Goal: Task Accomplishment & Management: Complete application form

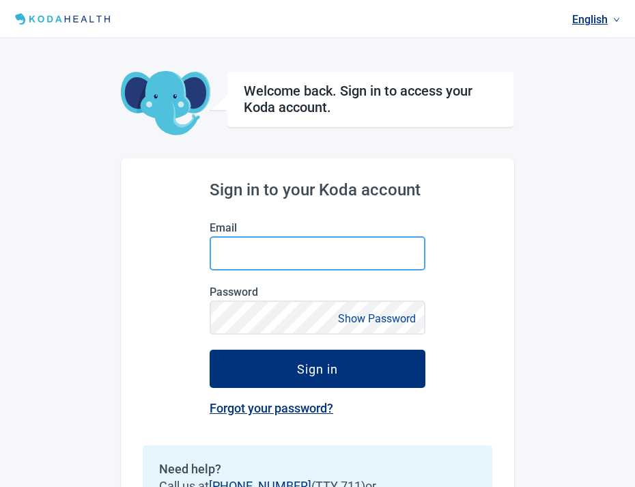
type input "saima+admin@kodahealthcare.com"
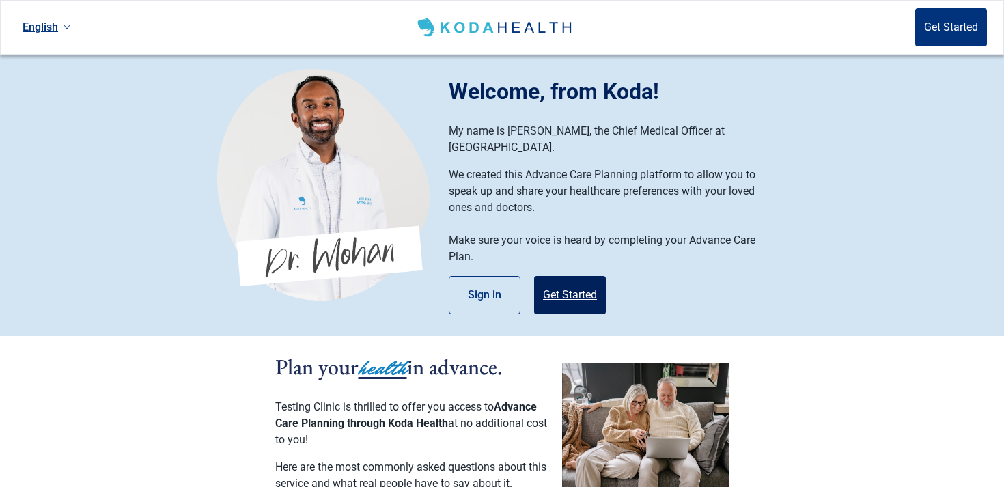
click at [568, 276] on button "Get Started" at bounding box center [570, 295] width 72 height 38
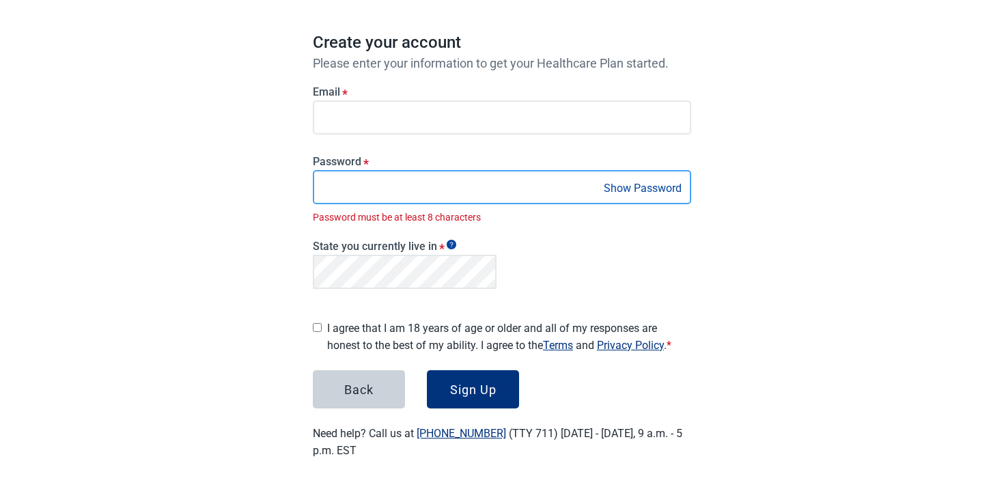
scroll to position [98, 0]
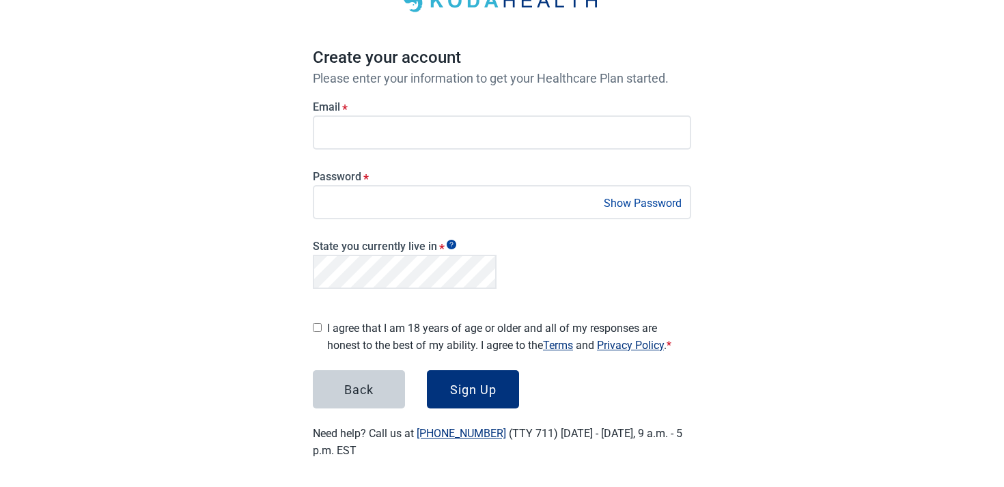
click at [375, 320] on label "I agree that I am 18 years of age or older and all of my responses are honest t…" at bounding box center [509, 337] width 364 height 34
click at [322, 323] on input "I agree that I am 18 years of age or older and all of my responses are honest t…" at bounding box center [317, 327] width 9 height 9
checkbox input "true"
click at [475, 375] on button "Sign Up" at bounding box center [473, 389] width 92 height 38
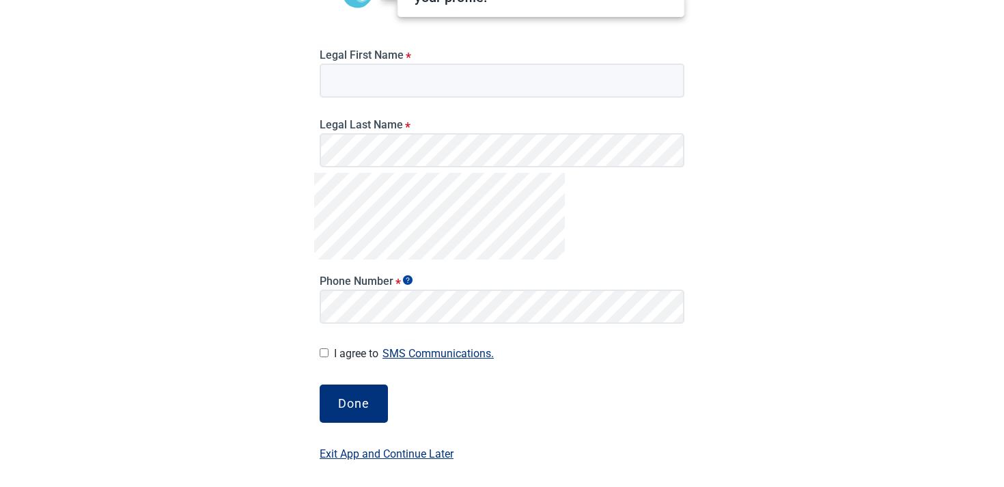
scroll to position [177, 0]
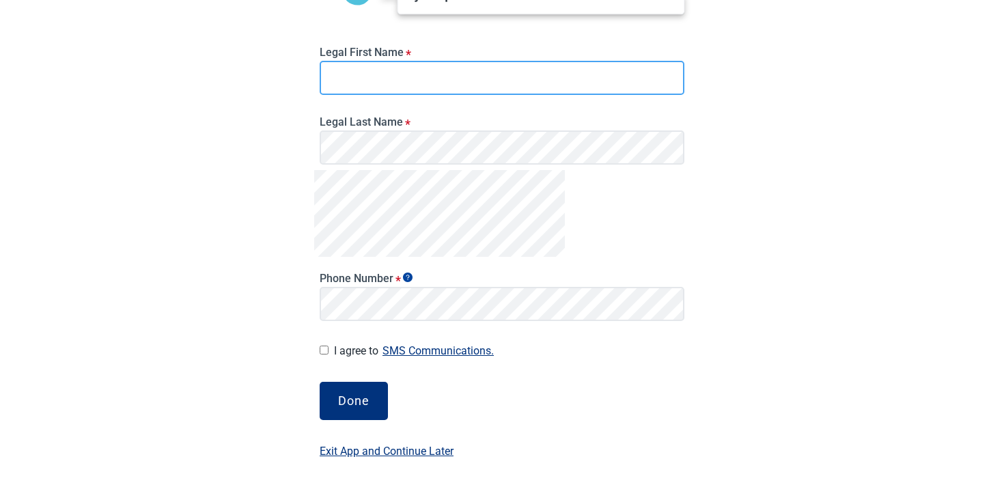
click at [379, 76] on input "Legal First Name *" at bounding box center [502, 78] width 365 height 34
type input "Test 2"
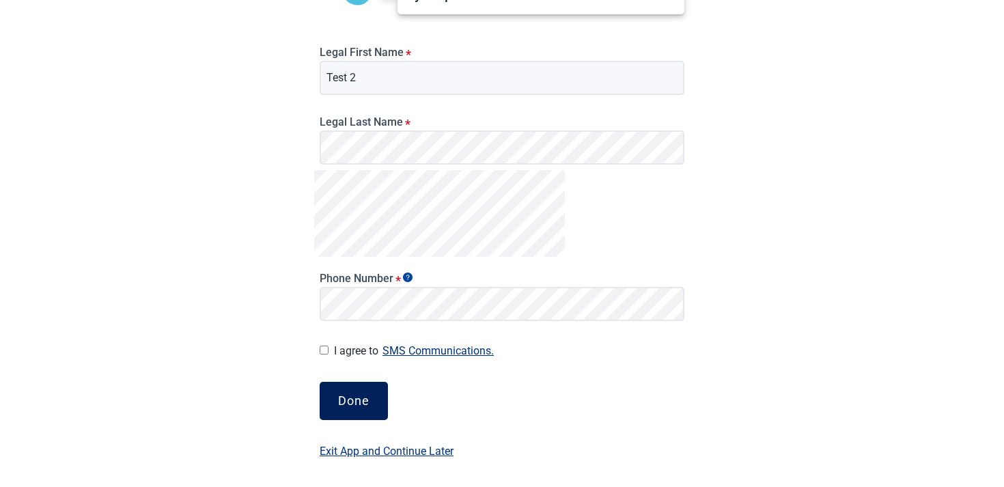
click at [338, 389] on button "Done" at bounding box center [354, 401] width 68 height 38
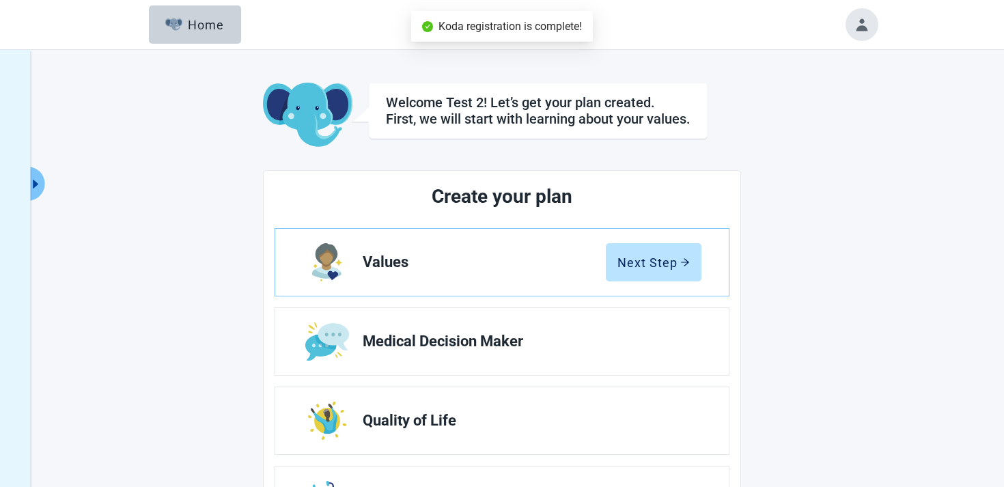
click at [867, 25] on button "Toggle account menu" at bounding box center [862, 24] width 33 height 33
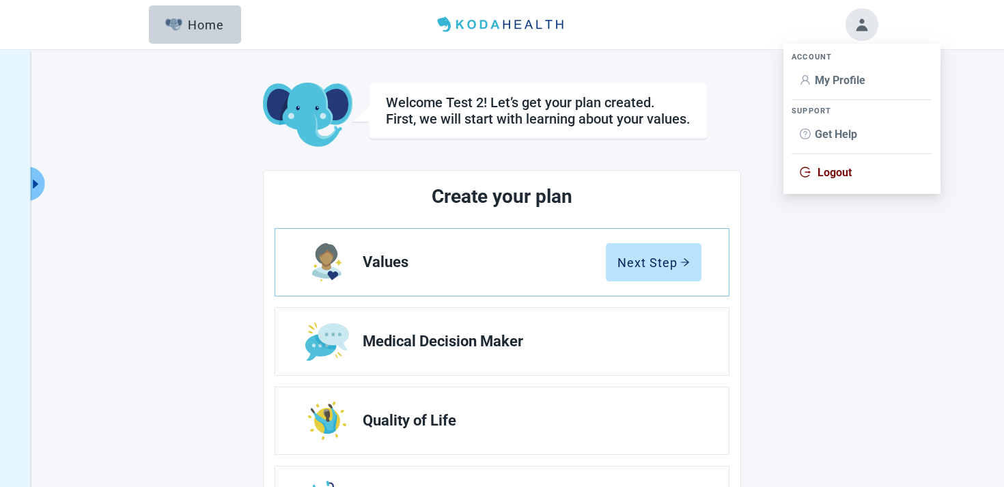
click at [816, 166] on span "Logout" at bounding box center [862, 172] width 124 height 15
